Goal: Task Accomplishment & Management: Complete application form

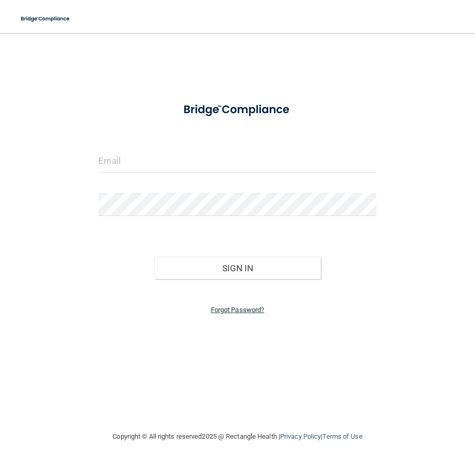
click at [252, 307] on link "Forgot Password?" at bounding box center [238, 310] width 54 height 8
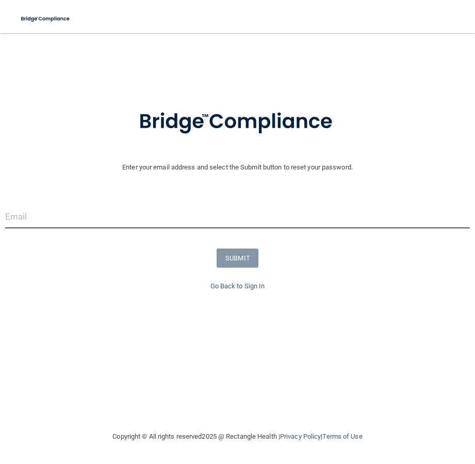
click at [89, 207] on input "email" at bounding box center [237, 216] width 465 height 23
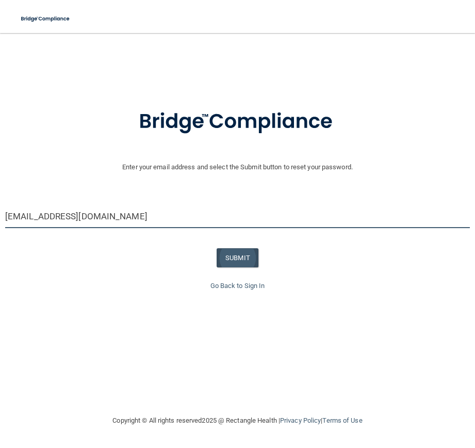
type input "[EMAIL_ADDRESS][DOMAIN_NAME]"
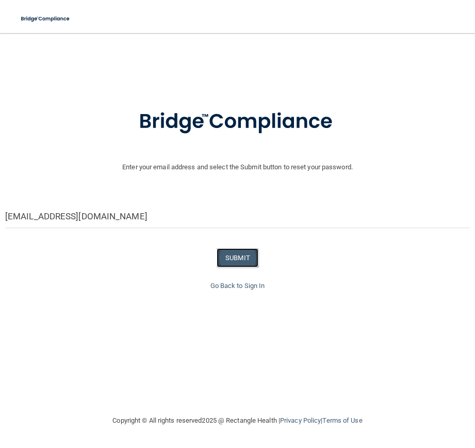
click at [232, 263] on button "SUBMIT" at bounding box center [238, 257] width 42 height 19
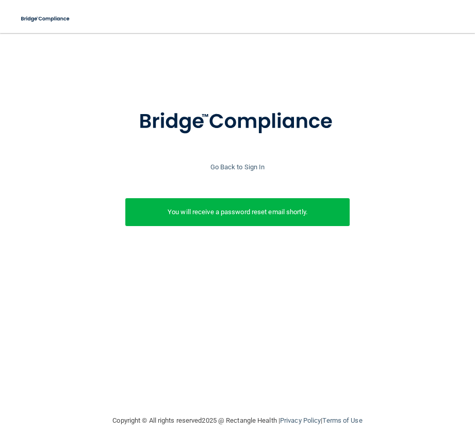
click at [277, 219] on div "You will receive a password reset email shortly." at bounding box center [237, 212] width 225 height 28
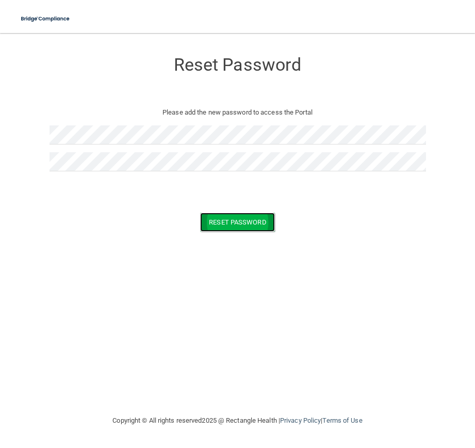
click at [250, 221] on button "Reset Password" at bounding box center [237, 222] width 74 height 19
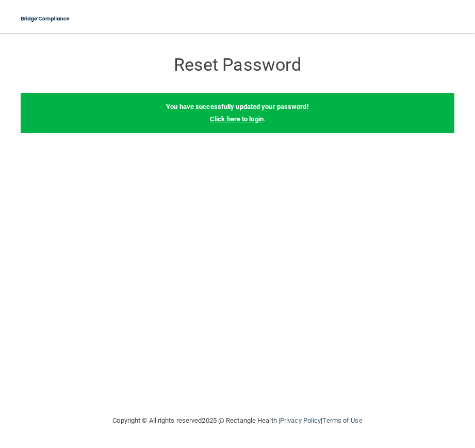
click at [258, 120] on link "Click here to login" at bounding box center [237, 119] width 54 height 8
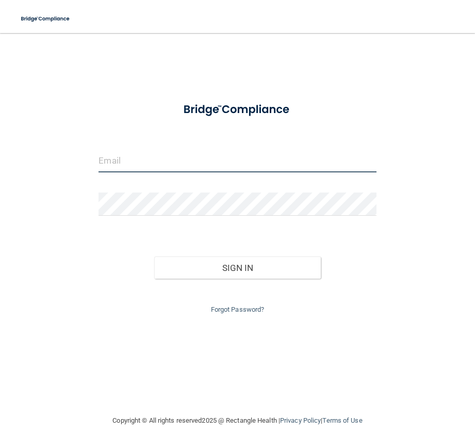
type input "[EMAIL_ADDRESS][DOMAIN_NAME]"
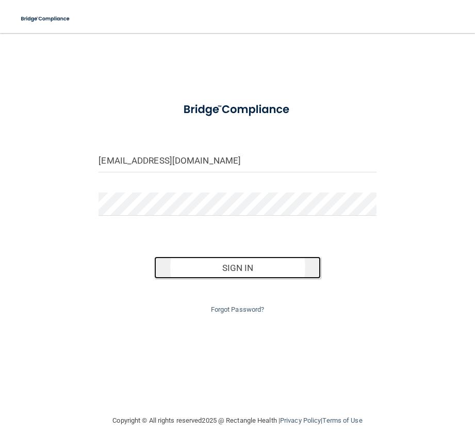
click at [243, 264] on button "Sign In" at bounding box center [237, 268] width 167 height 23
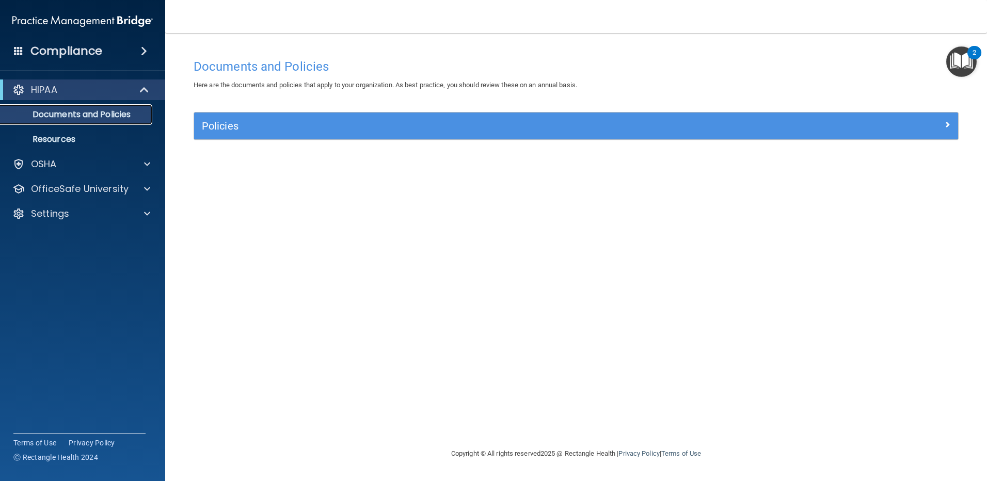
click at [90, 117] on p "Documents and Policies" at bounding box center [77, 114] width 141 height 10
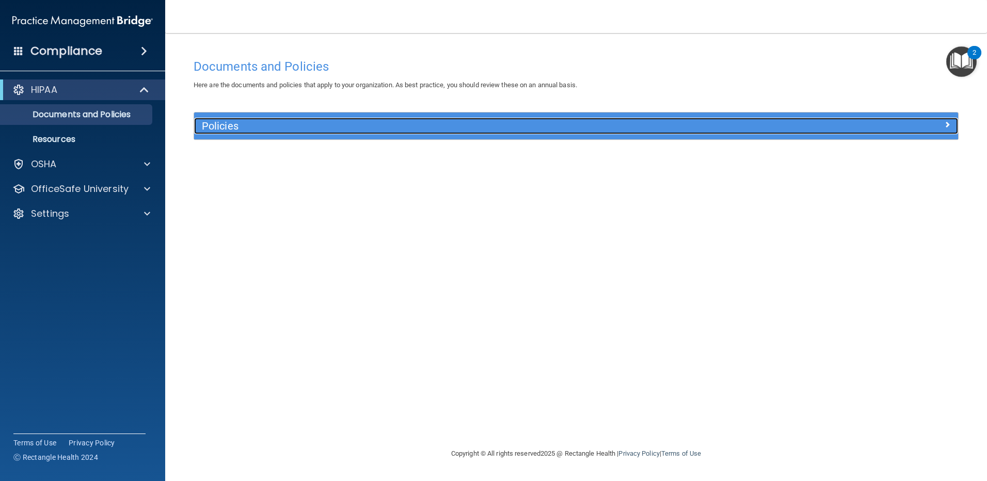
click at [207, 125] on h5 "Policies" at bounding box center [480, 125] width 557 height 11
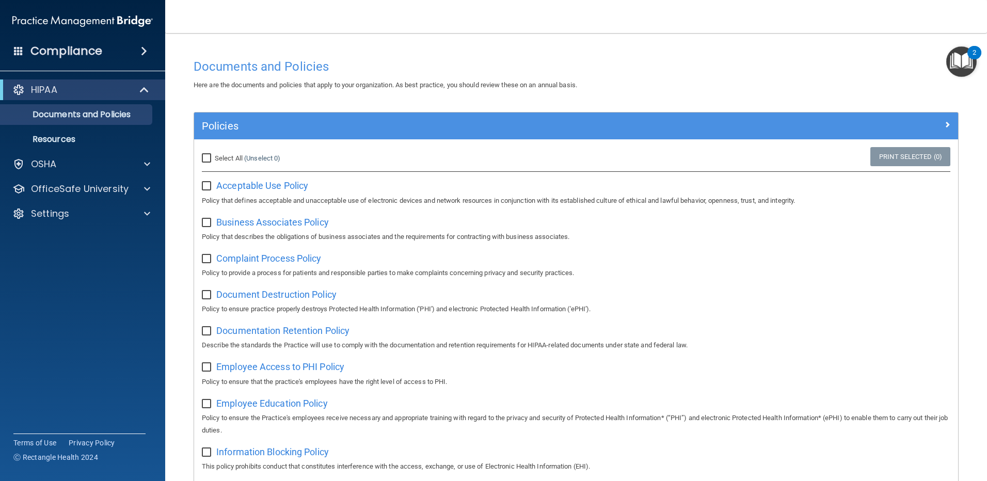
click at [366, 158] on div "Select All (Unselect 0) Unselect All" at bounding box center [321, 158] width 239 height 12
click at [233, 185] on span "Acceptable Use Policy" at bounding box center [262, 185] width 92 height 11
click at [58, 142] on p "Resources" at bounding box center [77, 139] width 141 height 10
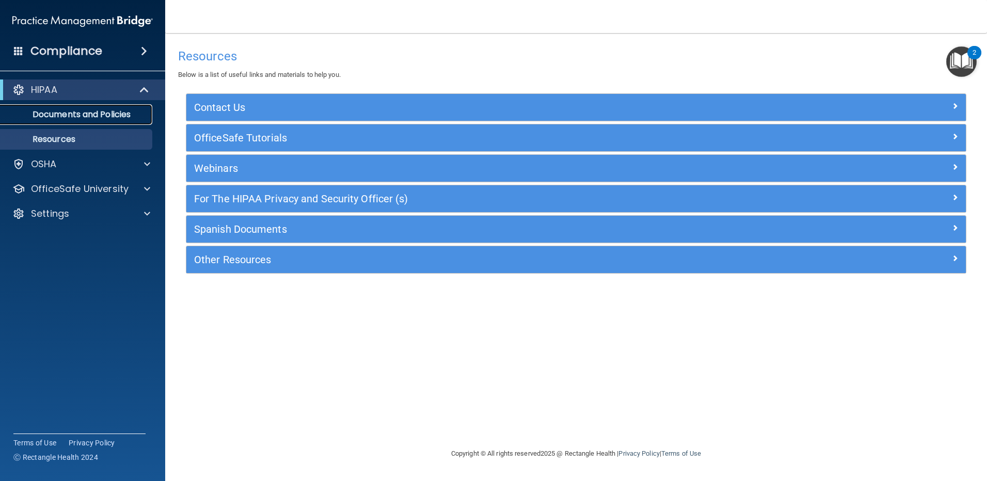
click at [86, 113] on p "Documents and Policies" at bounding box center [77, 114] width 141 height 10
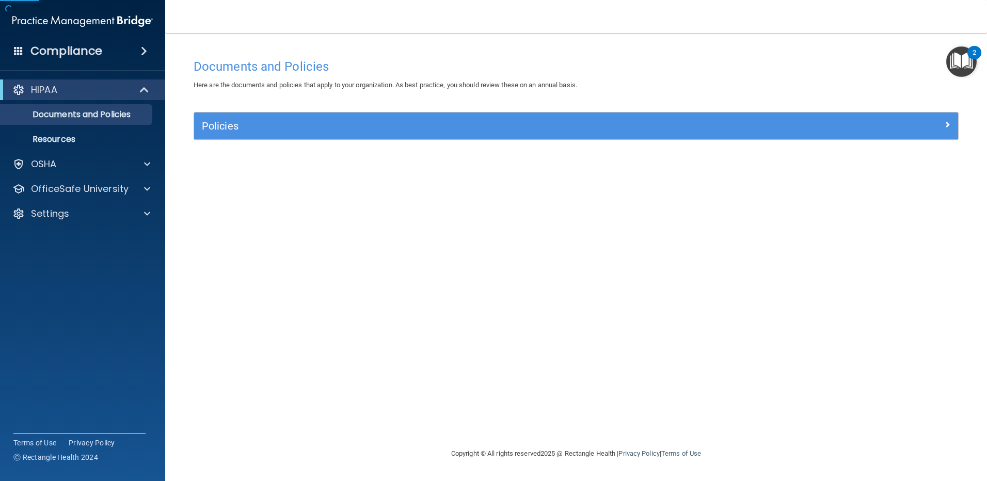
click at [324, 137] on div "Policies" at bounding box center [576, 126] width 764 height 27
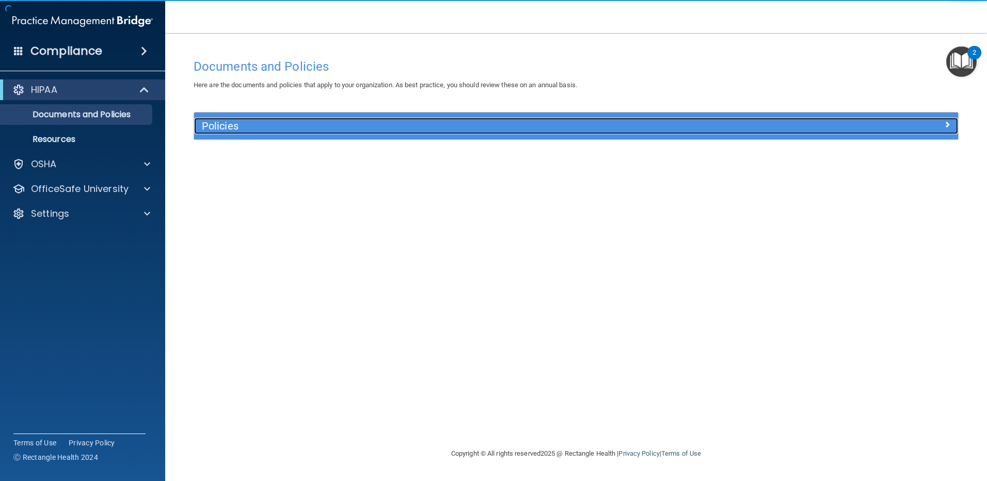
click at [324, 128] on h5 "Policies" at bounding box center [480, 125] width 557 height 11
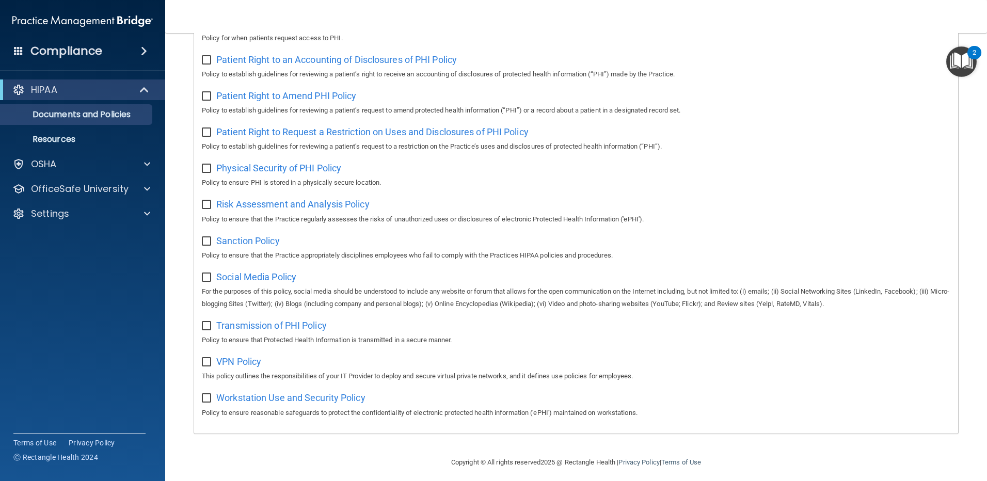
scroll to position [554, 0]
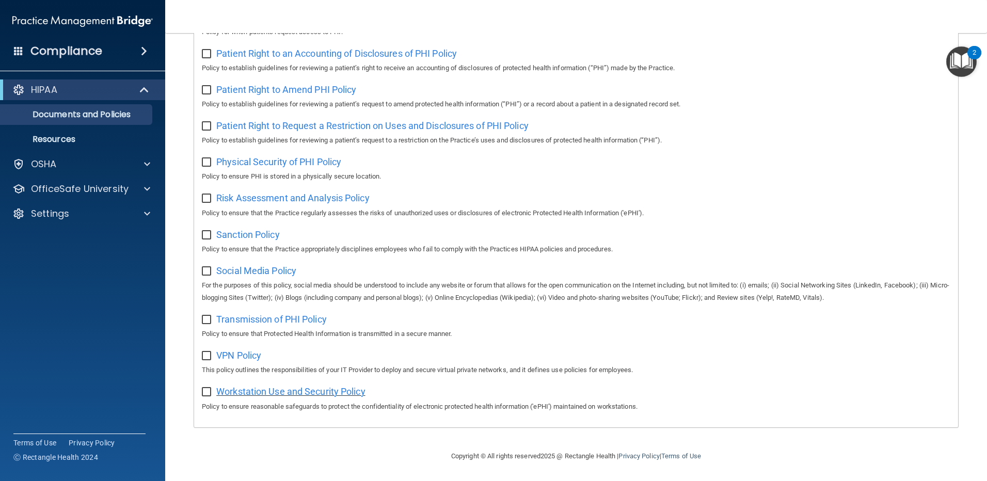
click at [353, 391] on span "Workstation Use and Security Policy" at bounding box center [290, 391] width 149 height 11
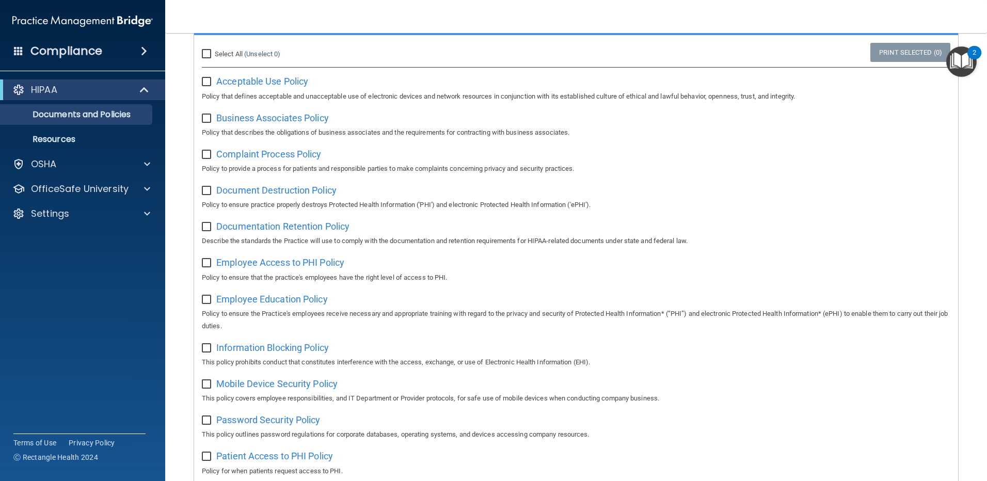
scroll to position [0, 0]
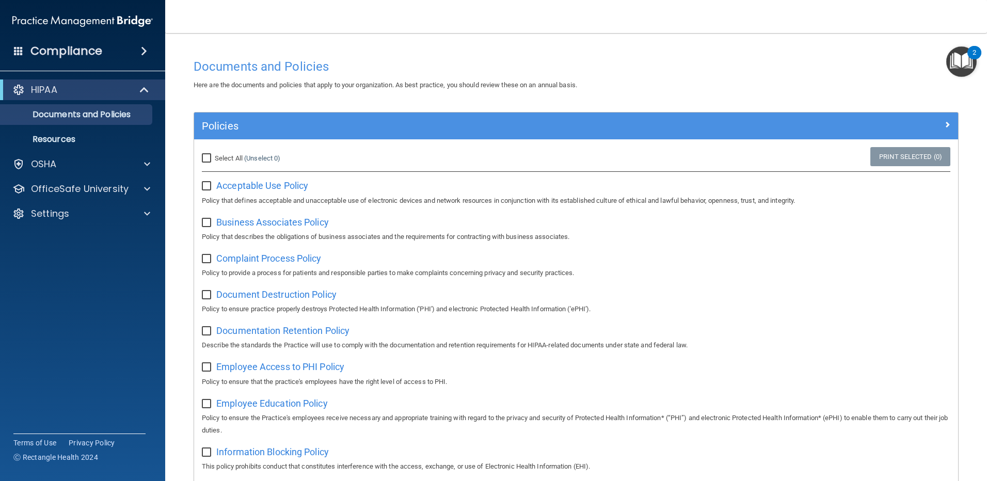
drag, startPoint x: 208, startPoint y: 188, endPoint x: 208, endPoint y: 220, distance: 32.0
click at [208, 188] on input "checkbox" at bounding box center [208, 186] width 12 height 8
checkbox input "true"
click at [208, 226] on input "checkbox" at bounding box center [208, 223] width 12 height 8
checkbox input "true"
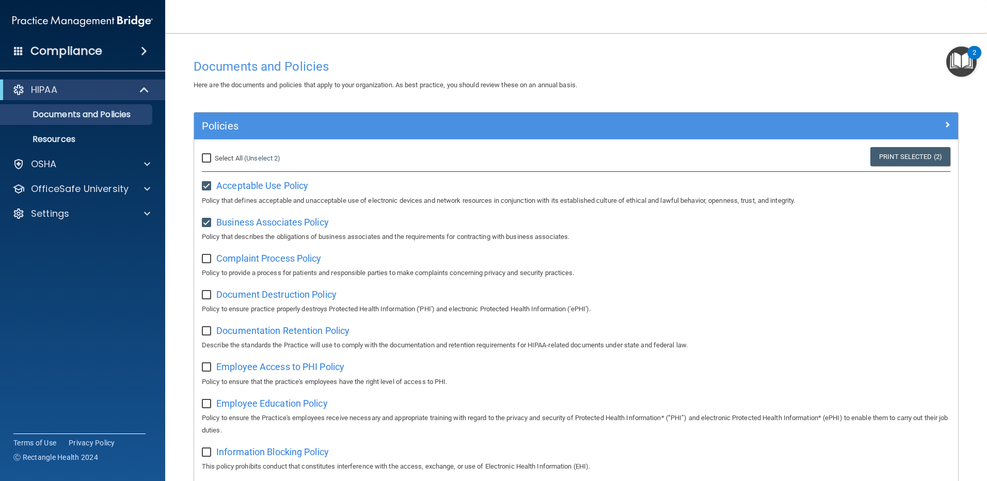
click at [210, 257] on input "checkbox" at bounding box center [208, 259] width 12 height 8
checkbox input "true"
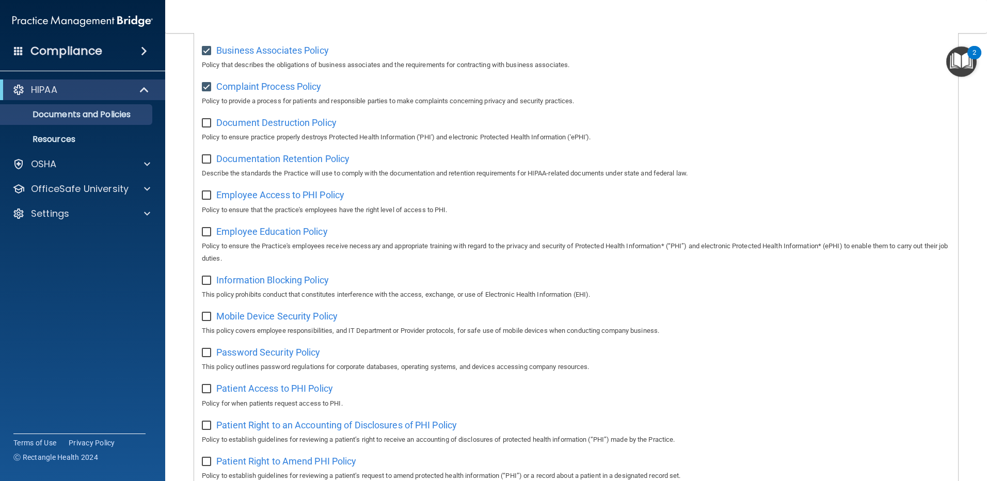
click at [204, 158] on input "checkbox" at bounding box center [208, 159] width 12 height 8
checkbox input "true"
click at [207, 135] on p "Policy to ensure practice properly destroys Protected Health Information ('PHI'…" at bounding box center [576, 137] width 748 height 12
click at [206, 123] on input "checkbox" at bounding box center [208, 123] width 12 height 8
checkbox input "true"
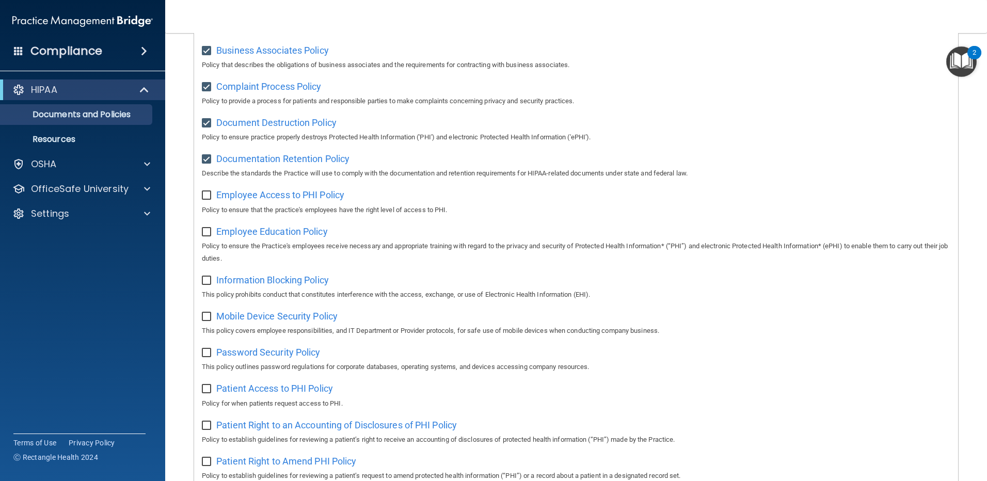
click at [206, 197] on input "checkbox" at bounding box center [208, 195] width 12 height 8
checkbox input "true"
click at [208, 233] on input "checkbox" at bounding box center [208, 232] width 12 height 8
checkbox input "true"
click at [205, 289] on div "Information Blocking Policy This policy prohibits conduct that constitutes inte…" at bounding box center [576, 286] width 748 height 29
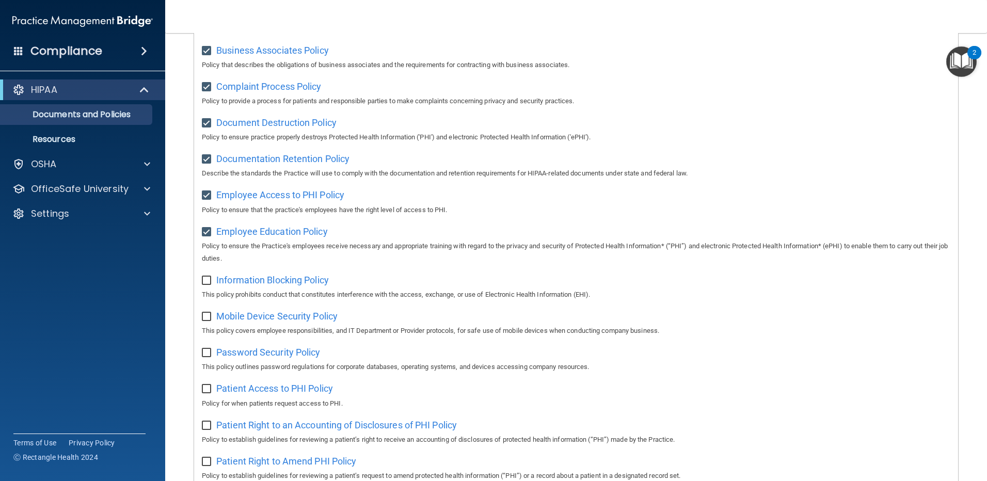
click at [205, 282] on input "checkbox" at bounding box center [208, 281] width 12 height 8
checkbox input "true"
click at [207, 321] on input "checkbox" at bounding box center [208, 317] width 12 height 8
checkbox input "true"
click at [206, 354] on input "checkbox" at bounding box center [208, 353] width 12 height 8
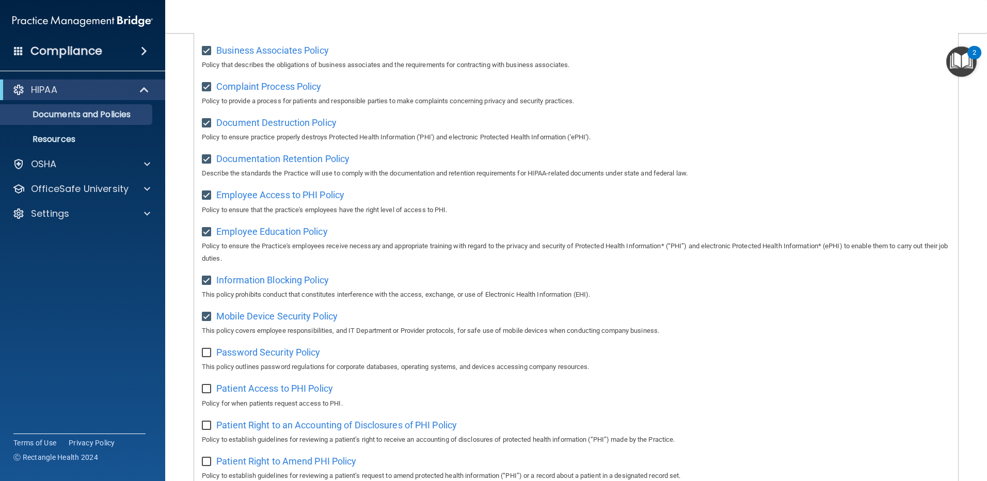
checkbox input "true"
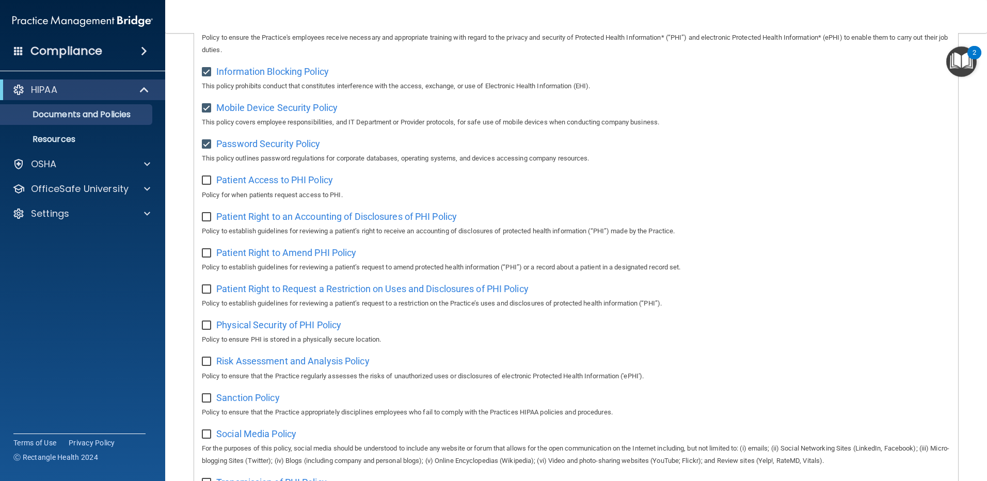
scroll to position [516, 0]
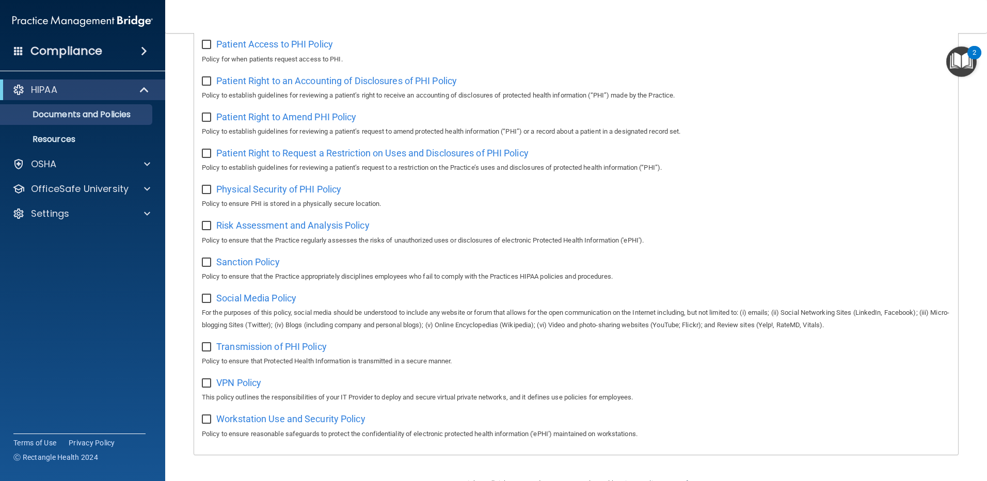
click at [210, 303] on input "checkbox" at bounding box center [208, 299] width 12 height 8
checkbox input "true"
click at [207, 267] on input "checkbox" at bounding box center [208, 263] width 12 height 8
checkbox input "true"
click at [209, 230] on input "checkbox" at bounding box center [208, 226] width 12 height 8
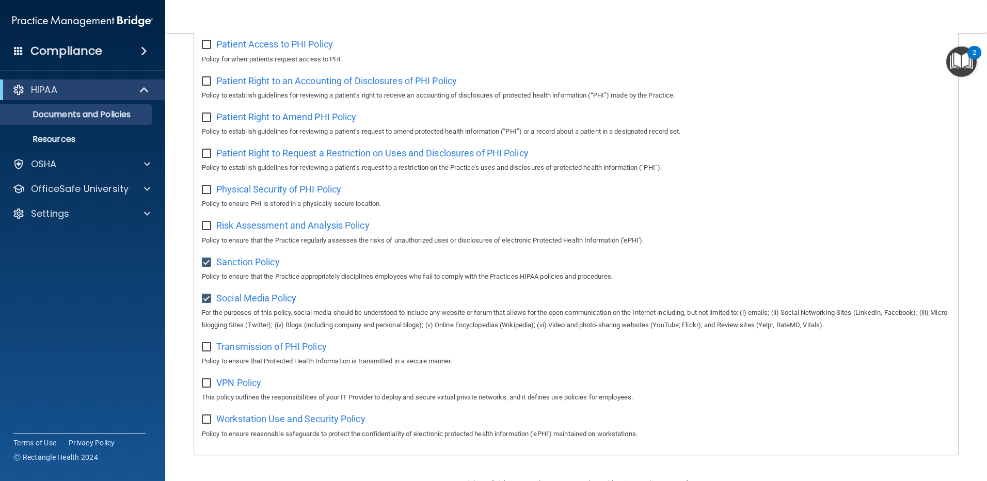
checkbox input "true"
click at [200, 195] on div "Select All (Unselect 13) Unselect All Print Selected (13) Acceptable Use Policy…" at bounding box center [576, 38] width 764 height 831
click at [203, 194] on input "checkbox" at bounding box center [208, 190] width 12 height 8
checkbox input "true"
click at [208, 166] on div "Patient Right to Request a Restriction on Uses and Disclosures of PHI Policy Po…" at bounding box center [576, 159] width 748 height 29
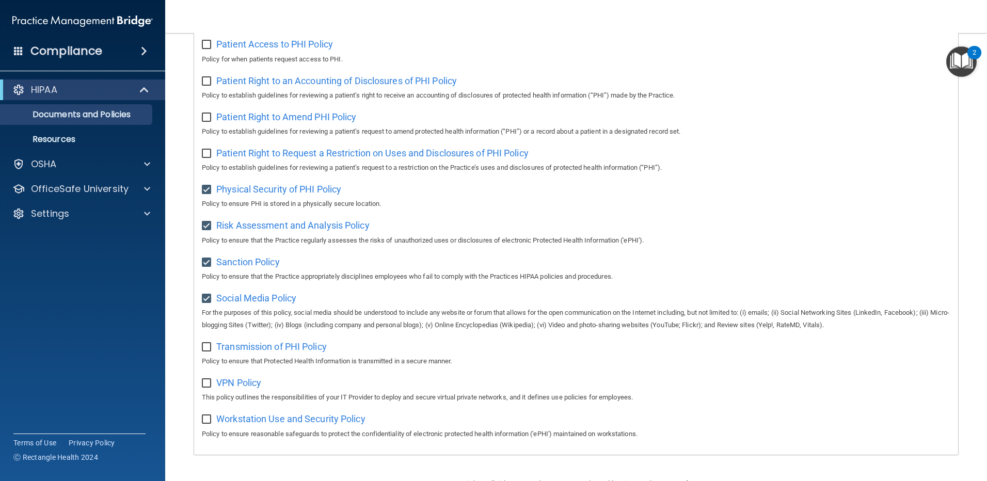
click at [206, 122] on input "checkbox" at bounding box center [208, 118] width 12 height 8
checkbox input "true"
click at [206, 158] on input "checkbox" at bounding box center [208, 154] width 12 height 8
checkbox input "true"
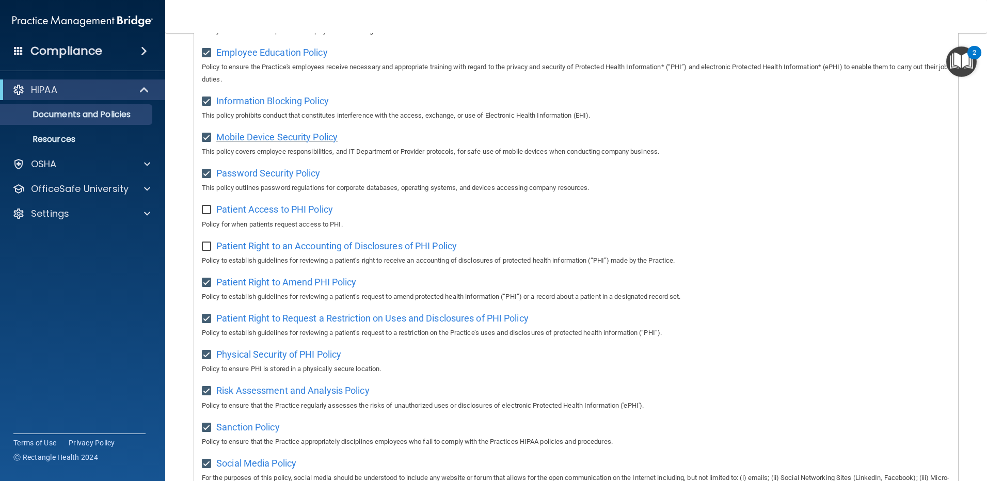
scroll to position [344, 0]
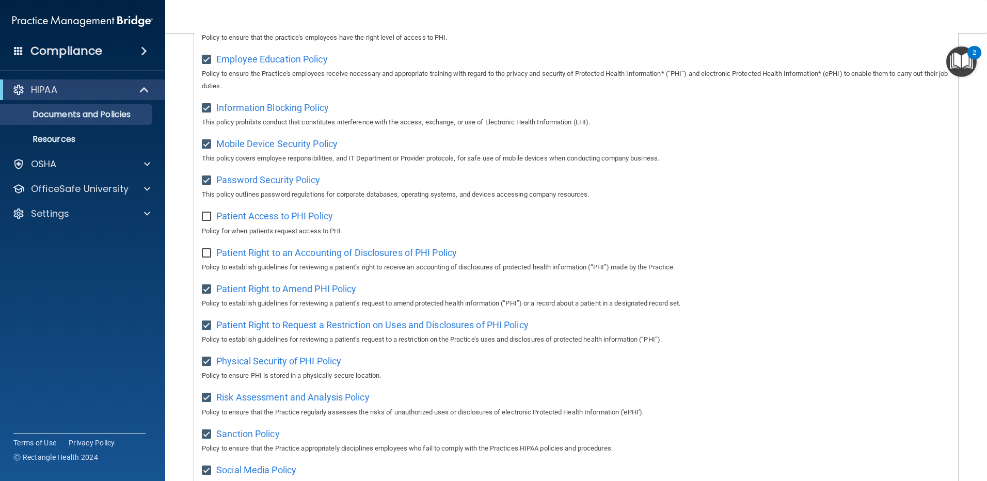
click at [204, 220] on input "checkbox" at bounding box center [208, 217] width 12 height 8
checkbox input "true"
click at [206, 263] on div "Patient Right to an Accounting of Disclosures of PHI Policy Policy to establish…" at bounding box center [576, 258] width 748 height 29
click at [208, 258] on input "checkbox" at bounding box center [208, 253] width 12 height 8
checkbox input "true"
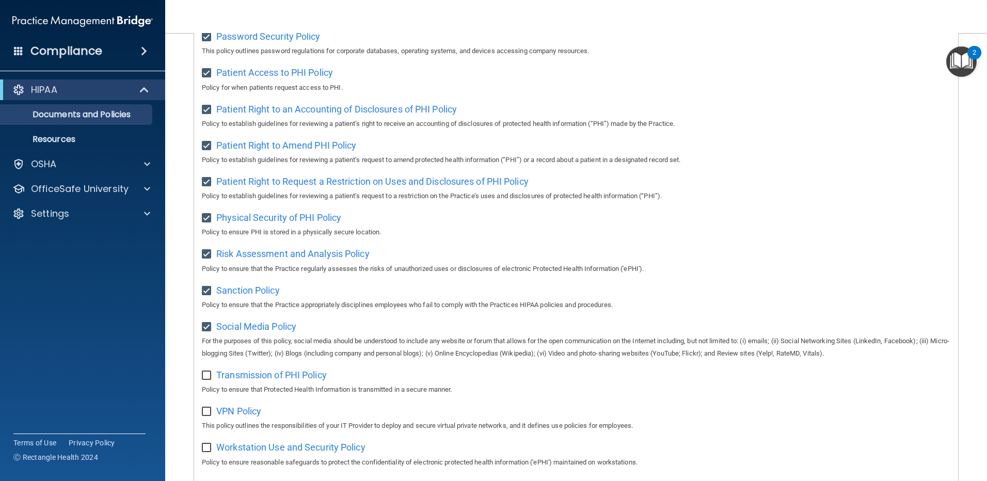
scroll to position [554, 0]
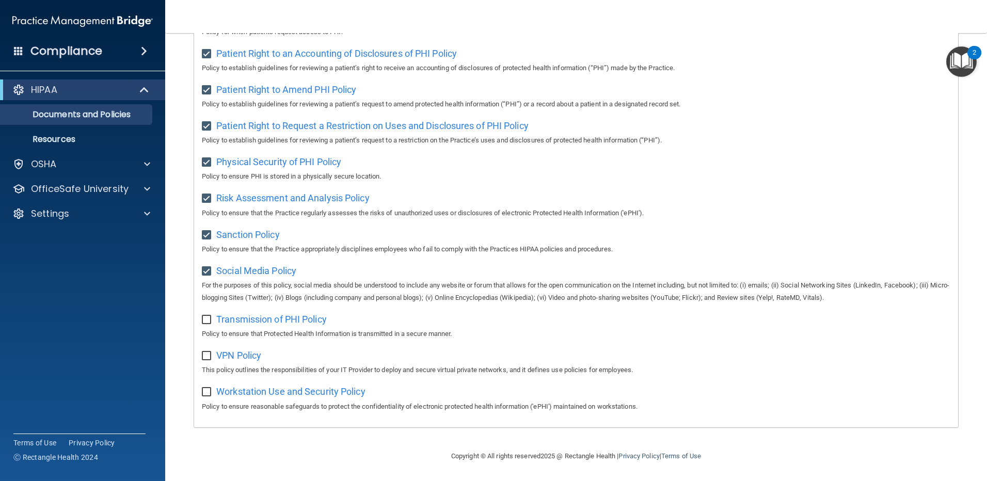
click at [205, 321] on input "checkbox" at bounding box center [208, 320] width 12 height 8
checkbox input "true"
click at [206, 353] on input "checkbox" at bounding box center [208, 356] width 12 height 8
checkbox input "true"
click at [206, 390] on input "checkbox" at bounding box center [208, 392] width 12 height 8
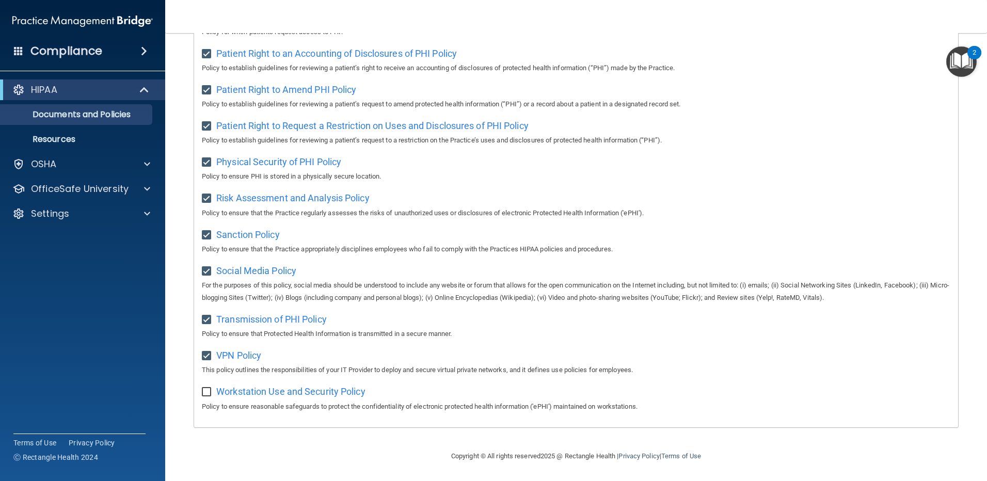
checkbox input "true"
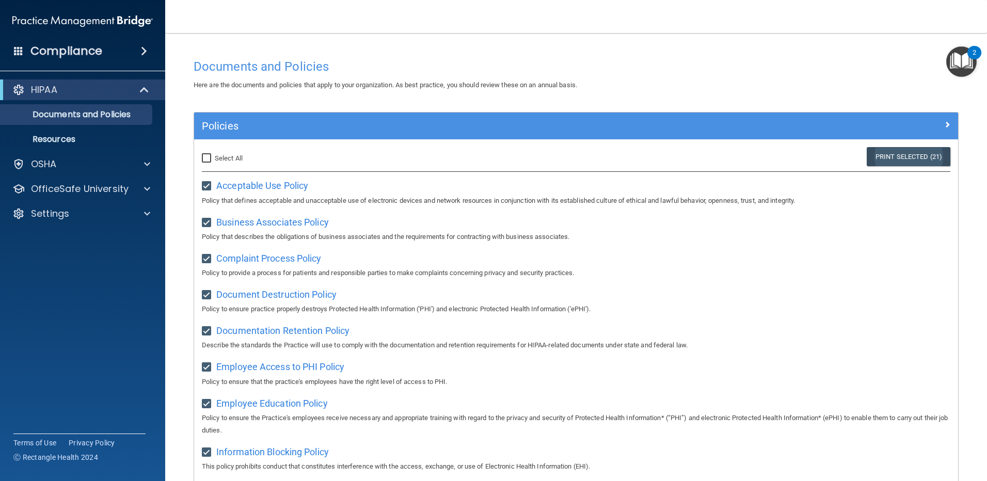
click at [475, 155] on link "Print Selected (21)" at bounding box center [909, 156] width 84 height 19
click at [90, 137] on p "Resources" at bounding box center [77, 139] width 141 height 10
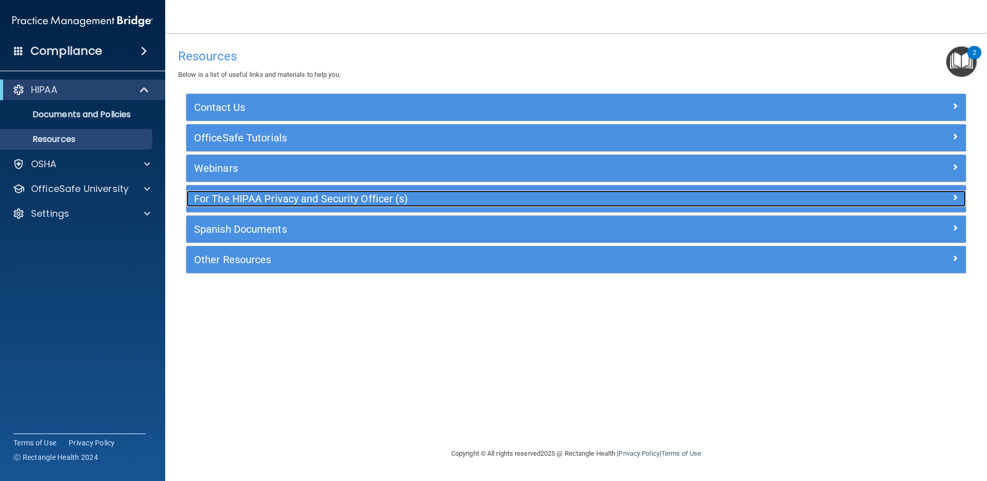
click at [257, 198] on h5 "For The HIPAA Privacy and Security Officer (s)" at bounding box center [478, 198] width 569 height 11
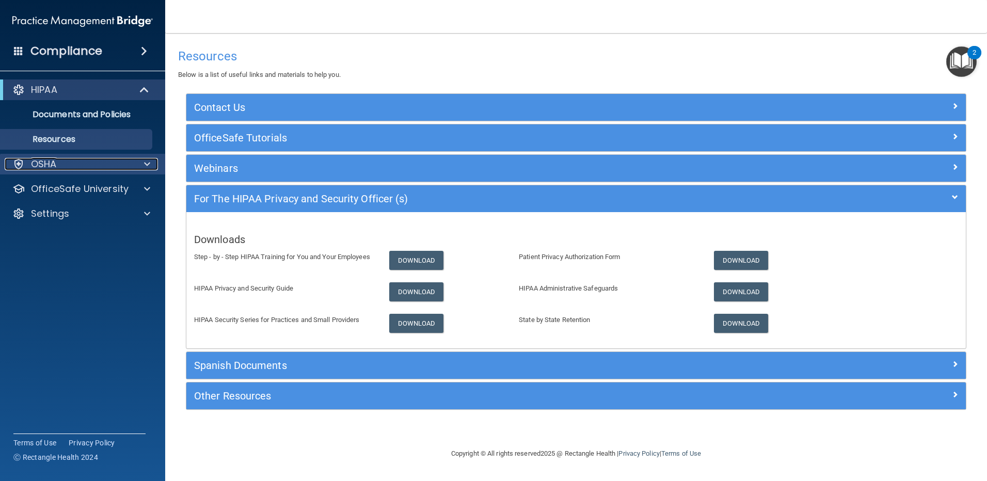
click at [60, 168] on div "OSHA" at bounding box center [69, 164] width 128 height 12
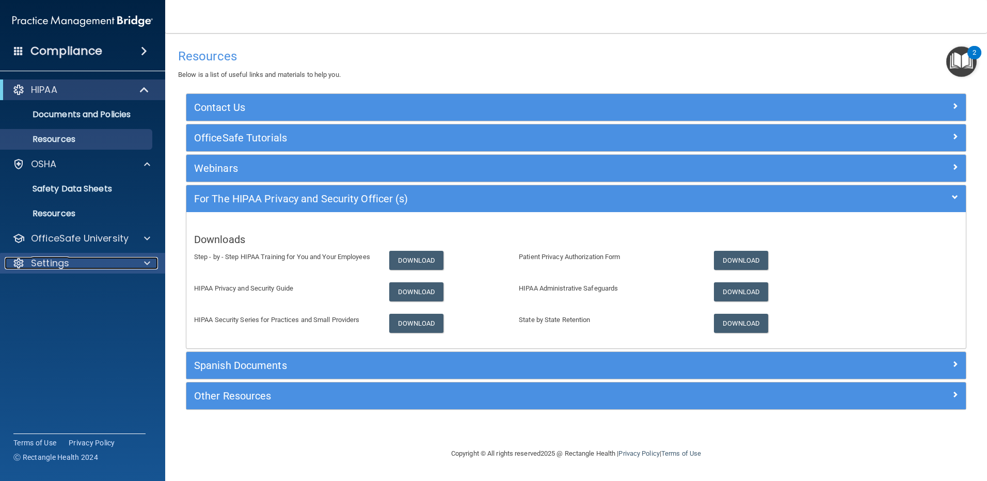
click at [72, 265] on div "Settings" at bounding box center [69, 263] width 128 height 12
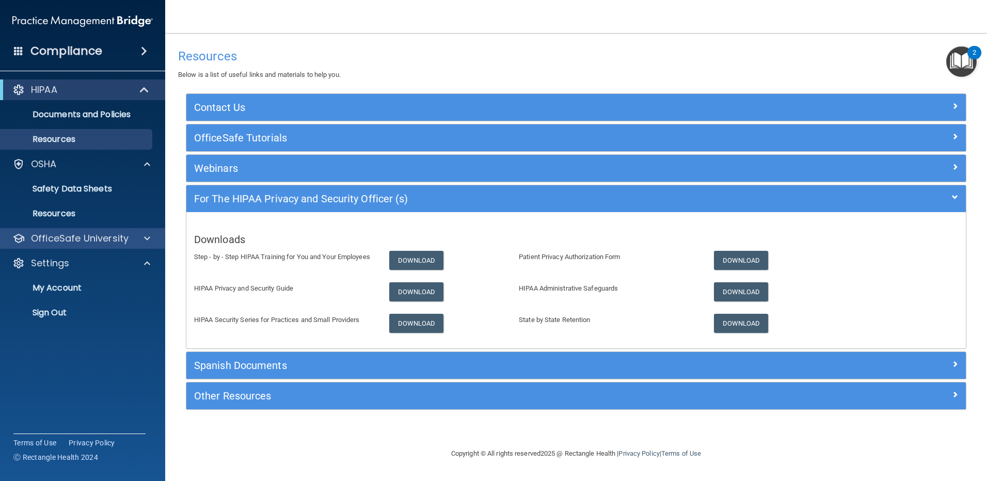
click at [70, 247] on div "OfficeSafe University" at bounding box center [83, 238] width 166 height 21
click at [79, 240] on p "OfficeSafe University" at bounding box center [80, 238] width 98 height 12
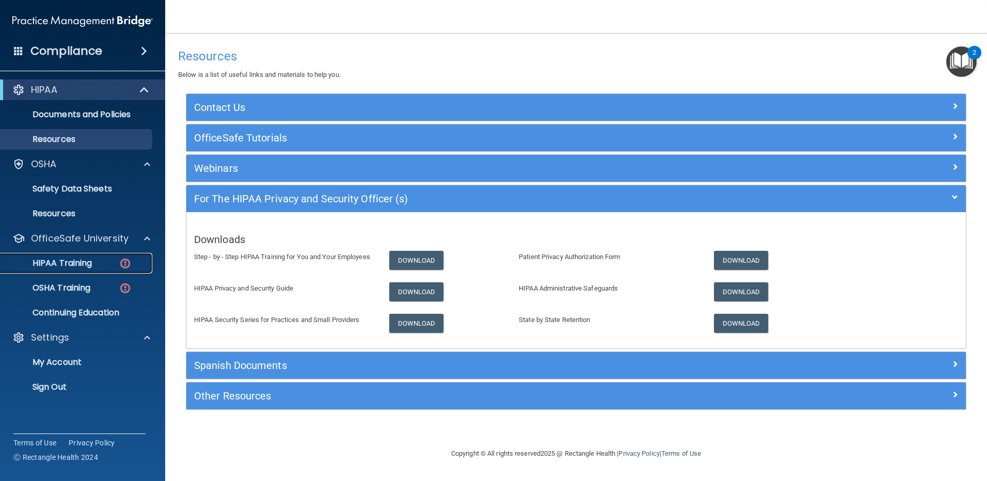
click at [83, 263] on p "HIPAA Training" at bounding box center [49, 263] width 85 height 10
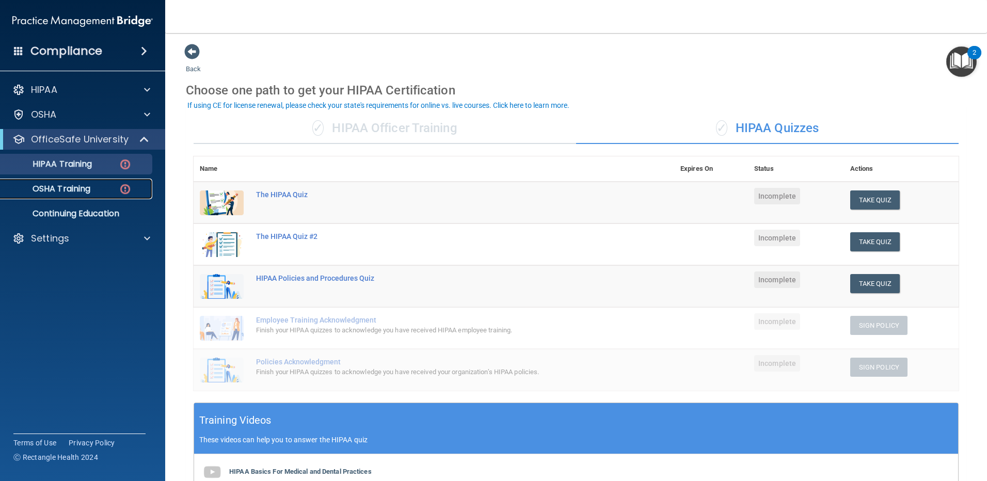
click at [60, 189] on p "OSHA Training" at bounding box center [49, 189] width 84 height 10
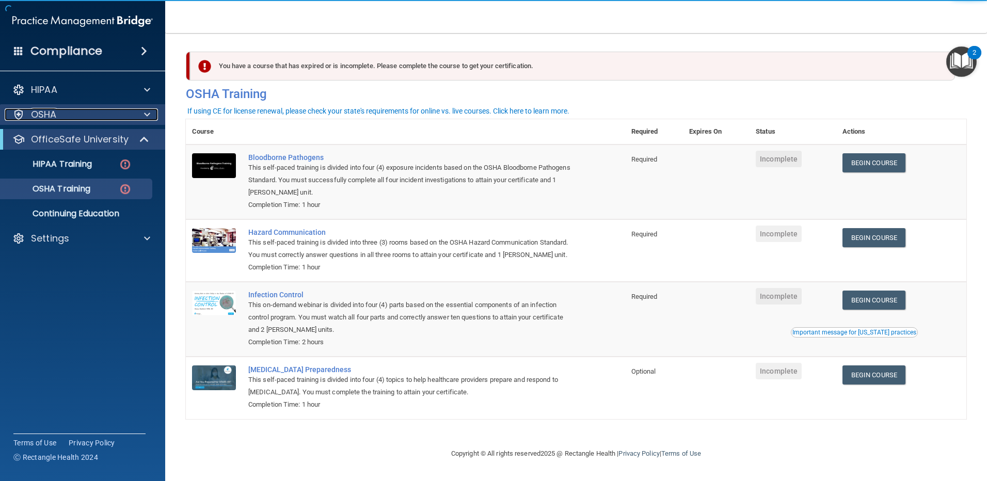
click at [42, 115] on p "OSHA" at bounding box center [44, 114] width 26 height 12
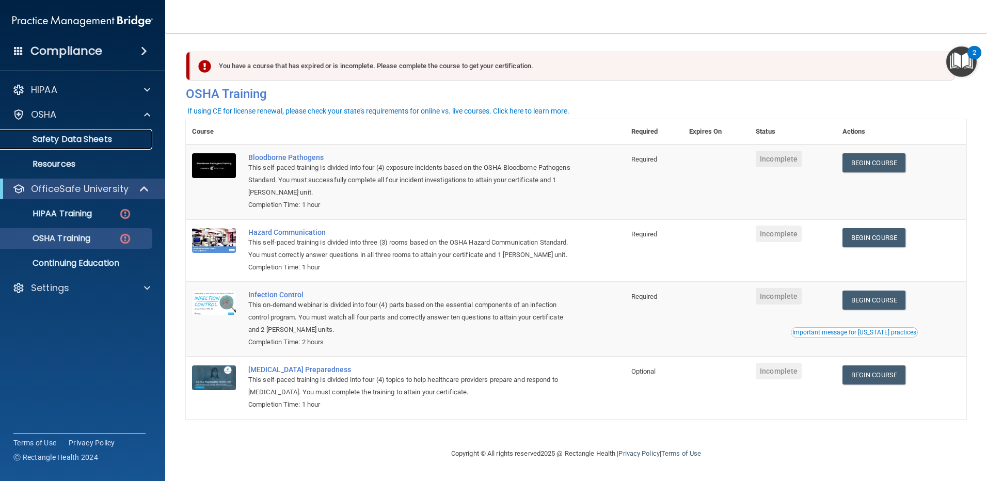
click at [90, 143] on p "Safety Data Sheets" at bounding box center [77, 139] width 141 height 10
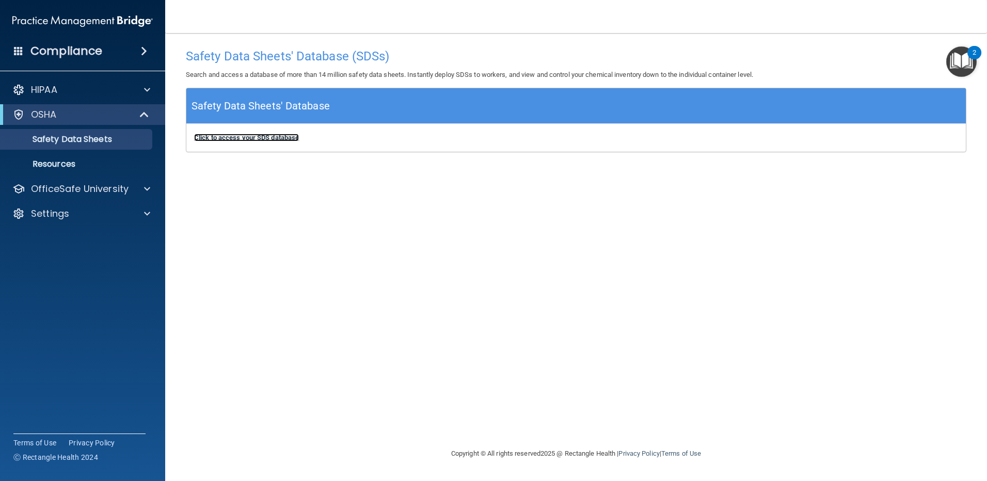
click at [252, 137] on b "Click to access your SDS database" at bounding box center [246, 138] width 105 height 8
click at [74, 161] on p "Resources" at bounding box center [77, 164] width 141 height 10
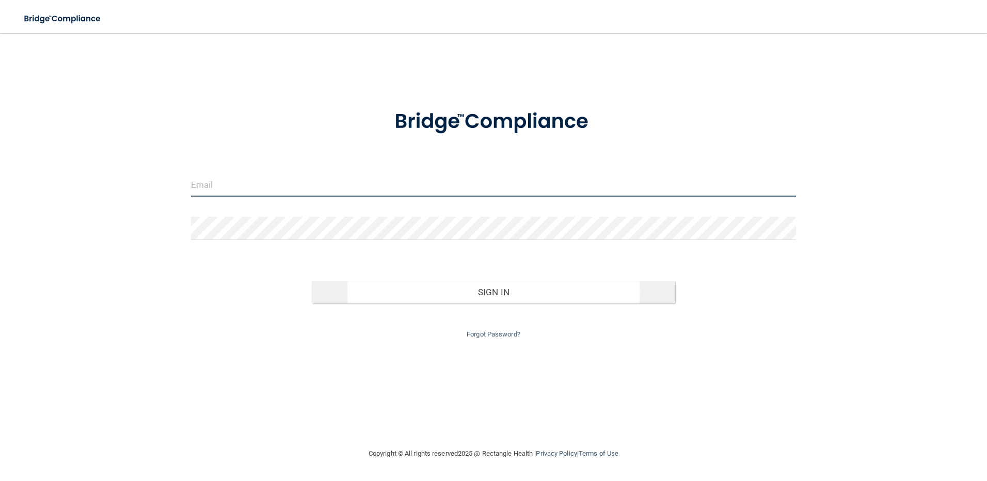
type input "[EMAIL_ADDRESS][DOMAIN_NAME]"
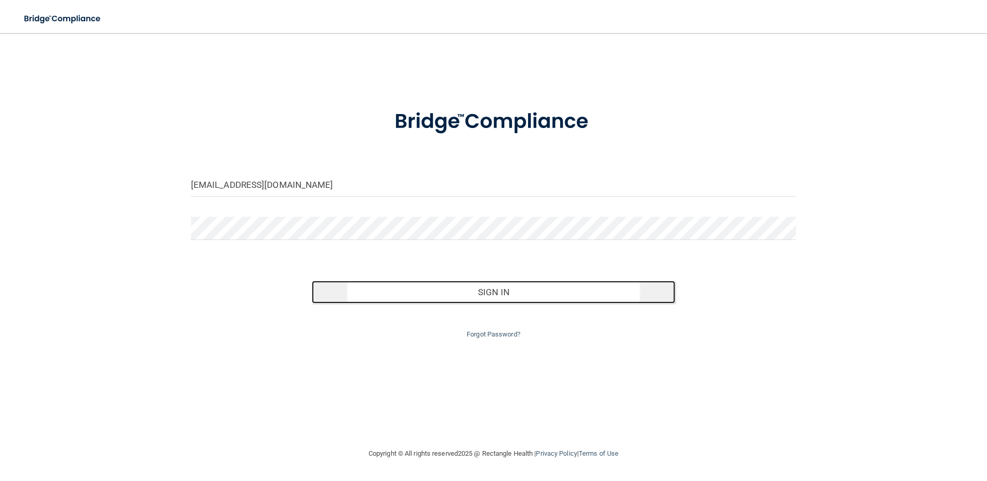
click at [469, 286] on button "Sign In" at bounding box center [493, 292] width 363 height 23
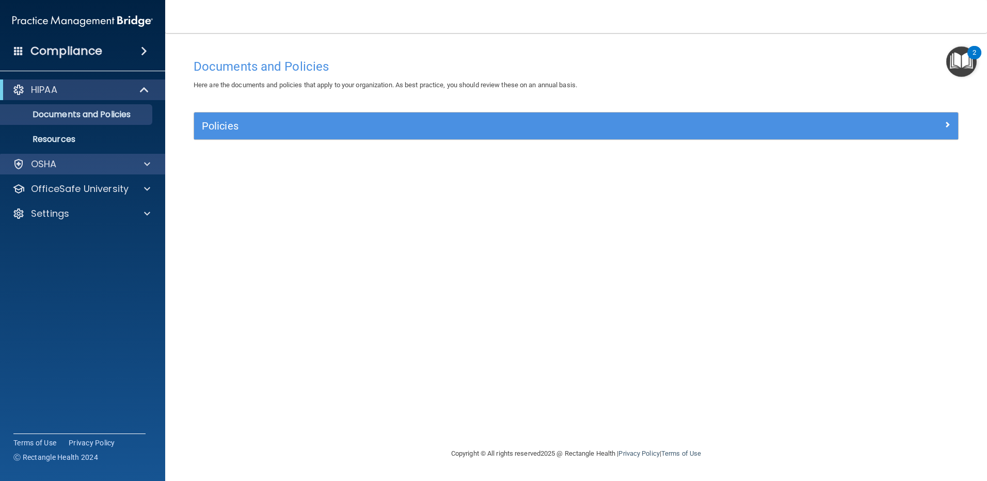
click at [40, 170] on div "OSHA" at bounding box center [83, 164] width 166 height 21
click at [138, 166] on div at bounding box center [146, 164] width 26 height 12
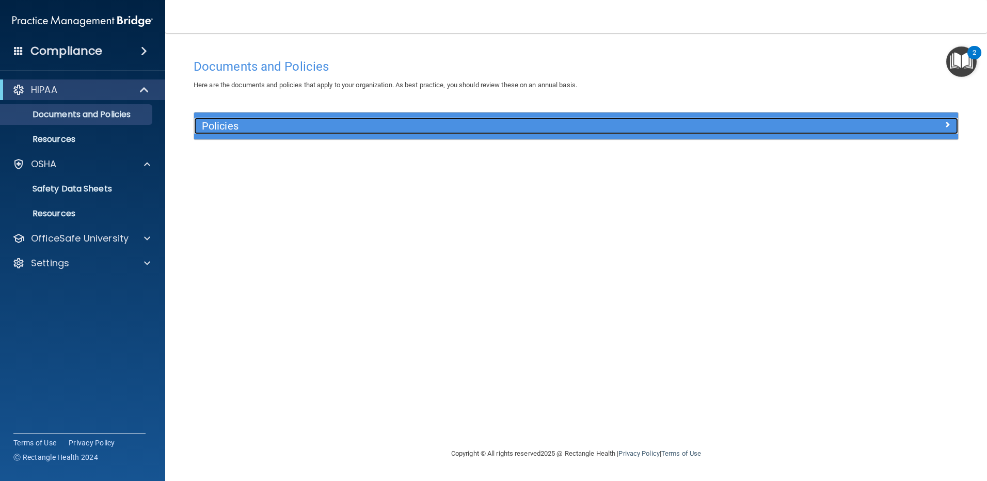
click at [234, 131] on h5 "Policies" at bounding box center [480, 125] width 557 height 11
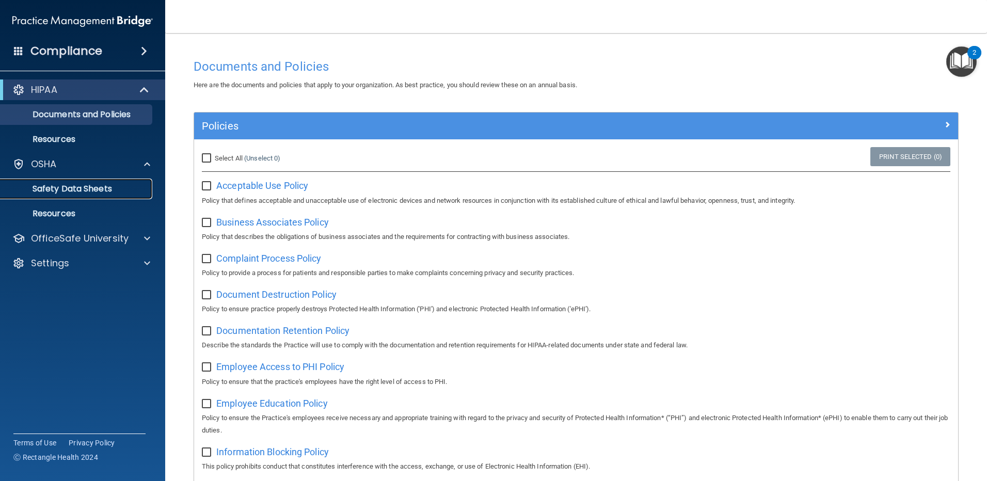
click at [51, 184] on p "Safety Data Sheets" at bounding box center [77, 189] width 141 height 10
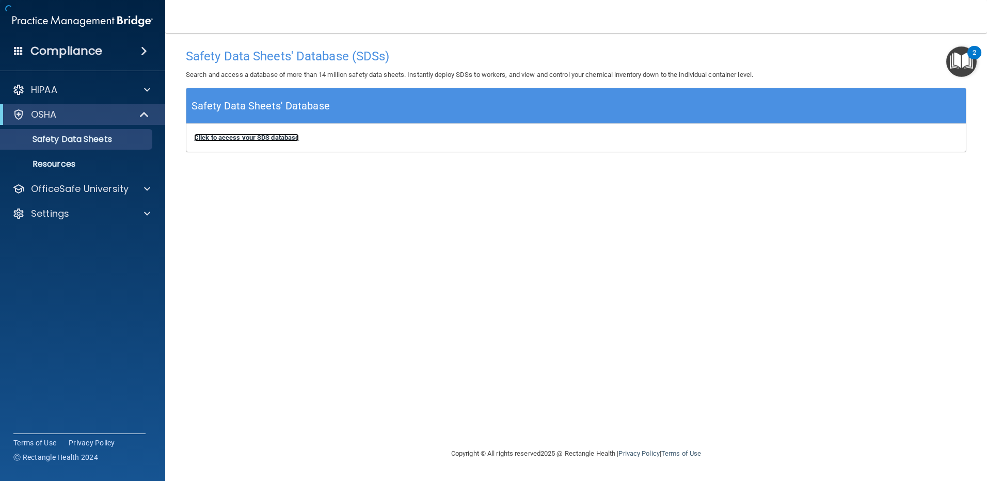
click at [250, 134] on b "Click to access your SDS database" at bounding box center [246, 138] width 105 height 8
click at [65, 163] on p "Resources" at bounding box center [77, 164] width 141 height 10
